Goal: Task Accomplishment & Management: Manage account settings

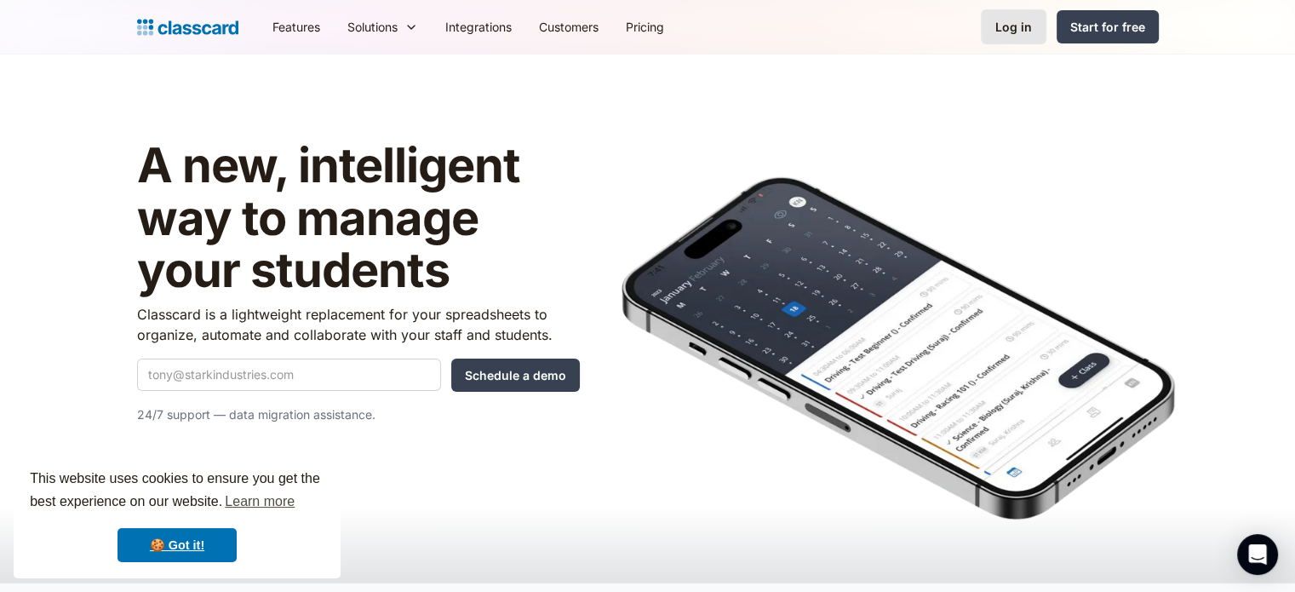
click at [1035, 24] on link "Log in" at bounding box center [1014, 26] width 66 height 35
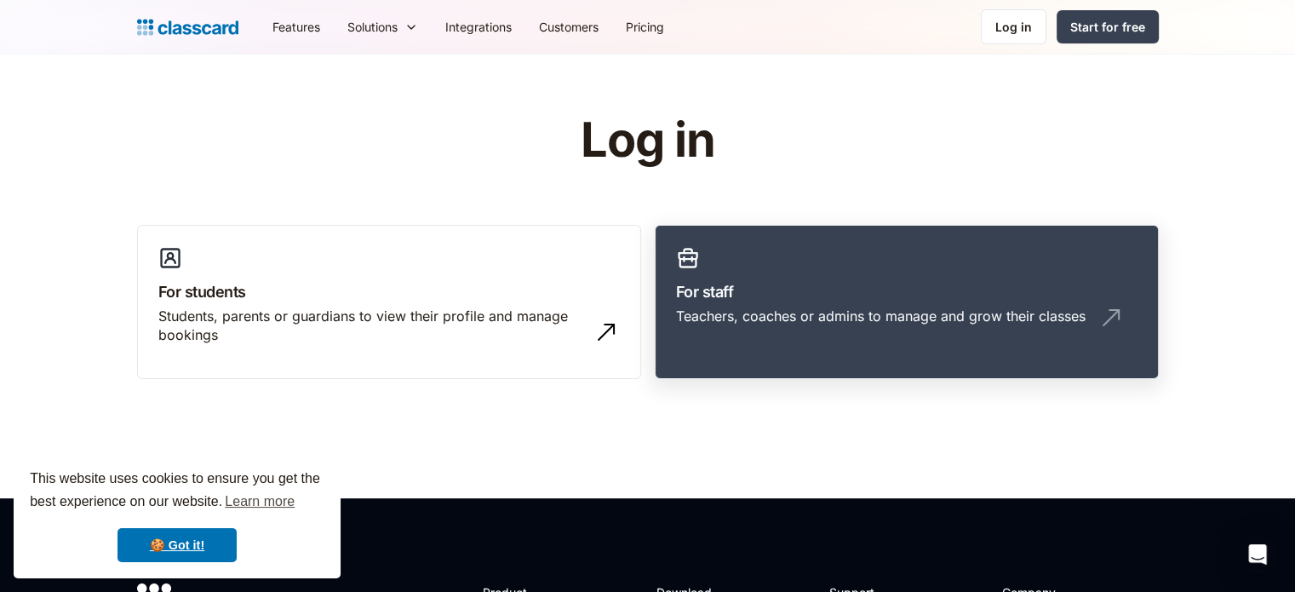
click at [865, 335] on div "Teachers, coaches or admins to manage and grow their classes" at bounding box center [906, 322] width 461 height 32
